Goal: Information Seeking & Learning: Learn about a topic

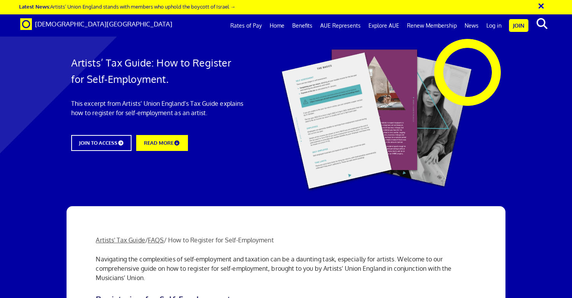
scroll to position [787, 0]
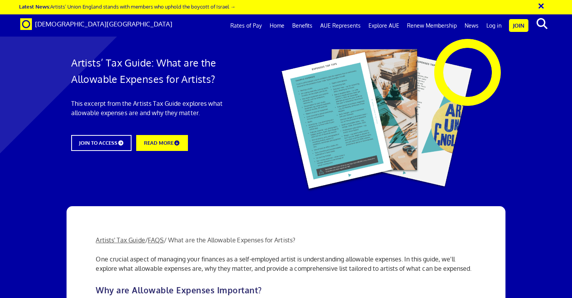
click at [254, 24] on link "Rates of Pay" at bounding box center [245, 25] width 39 height 19
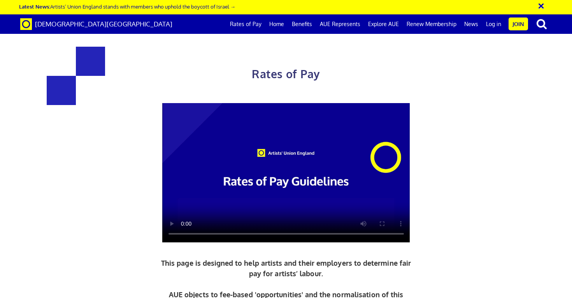
scroll to position [1587, 0]
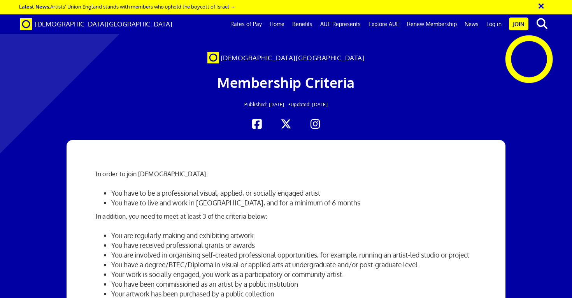
scroll to position [0, 0]
